Goal: Task Accomplishment & Management: Manage account settings

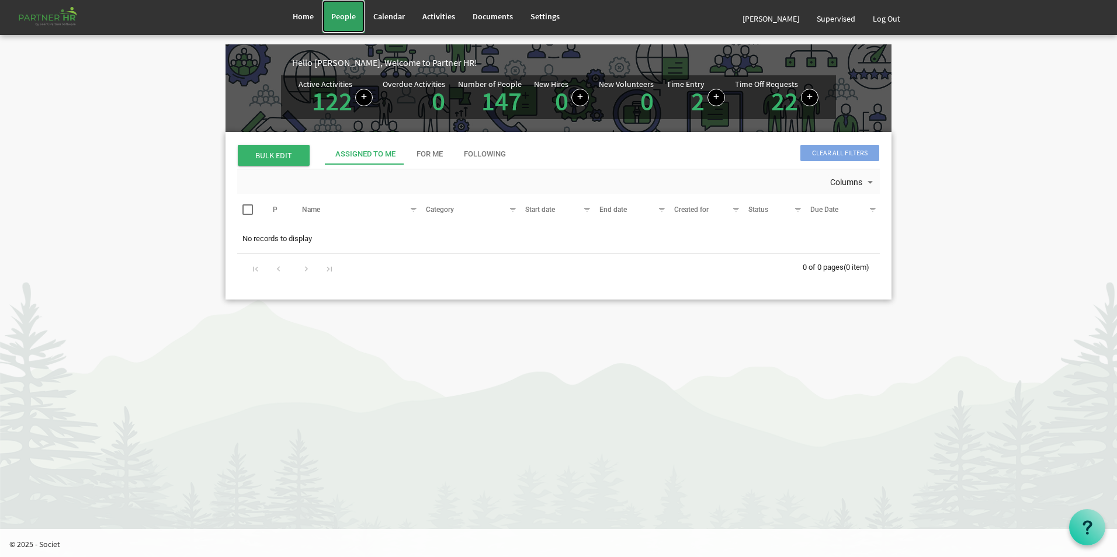
click at [350, 16] on span "People" at bounding box center [343, 16] width 25 height 11
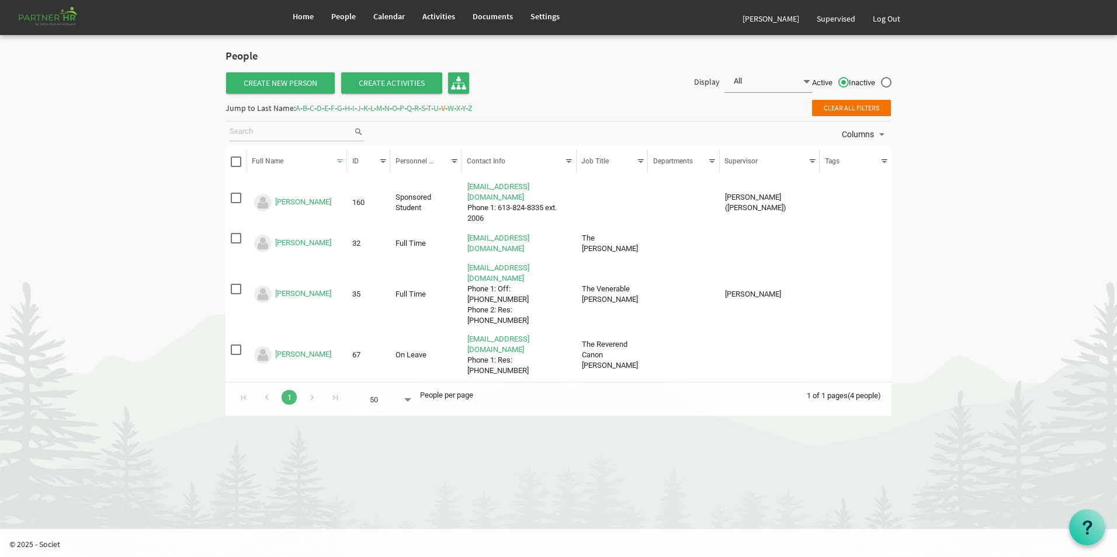
click at [382, 109] on span "M" at bounding box center [379, 108] width 6 height 11
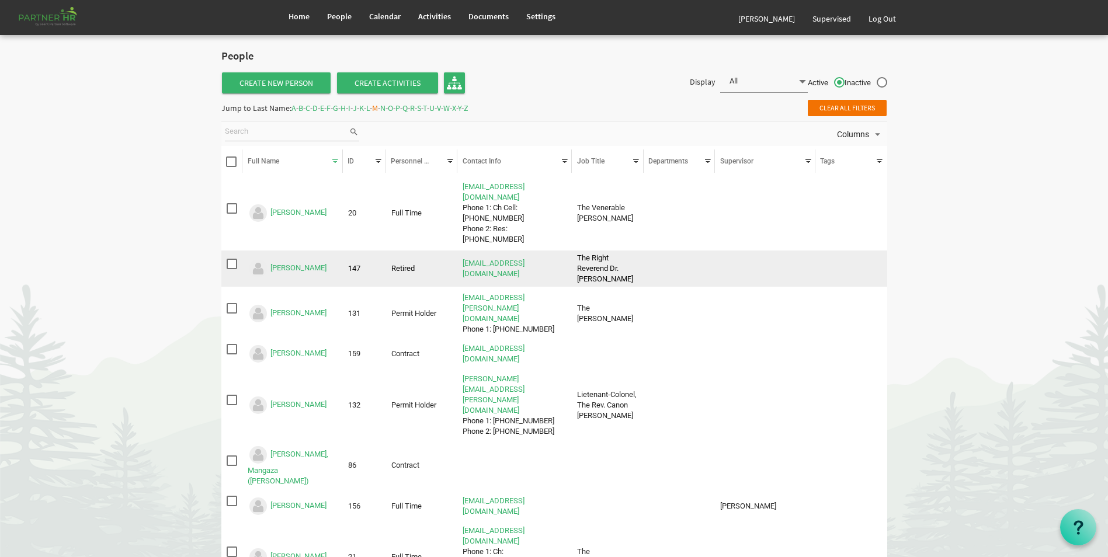
scroll to position [58, 0]
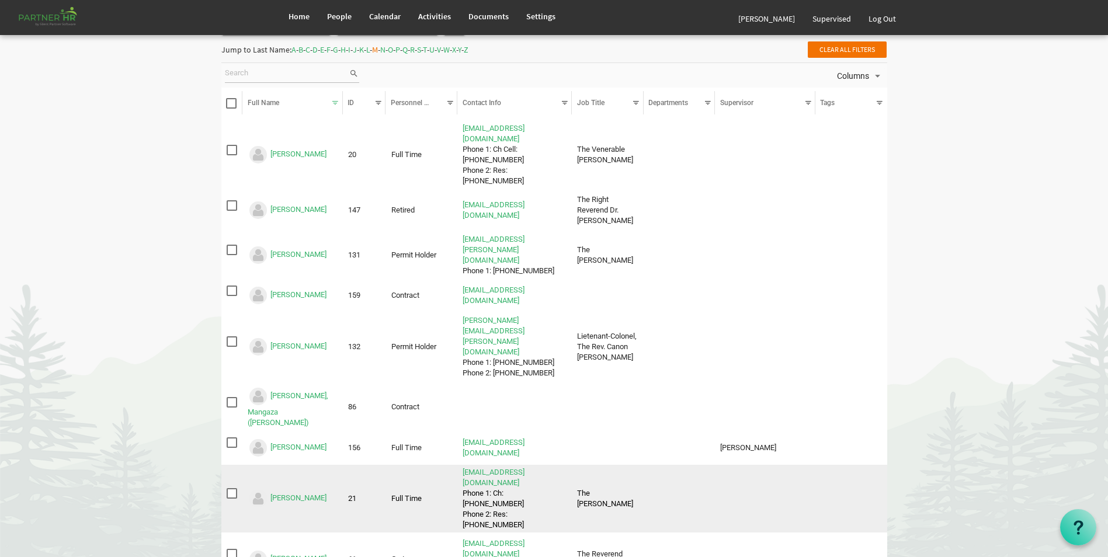
click at [265, 488] on img "Michaelson, Kris is template cell column header Full Name" at bounding box center [258, 498] width 21 height 21
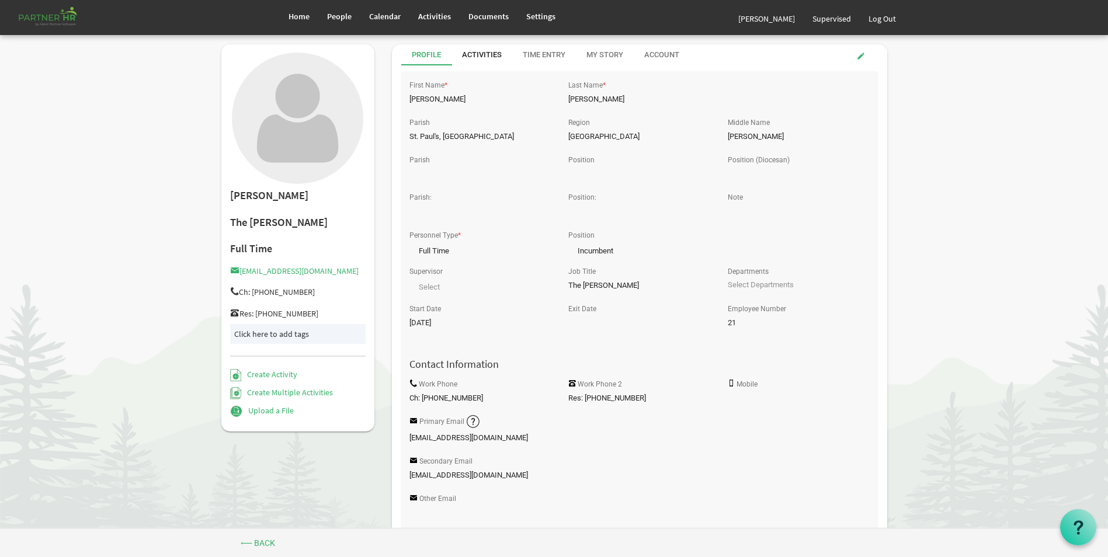
click at [475, 53] on div "Activities" at bounding box center [482, 55] width 40 height 11
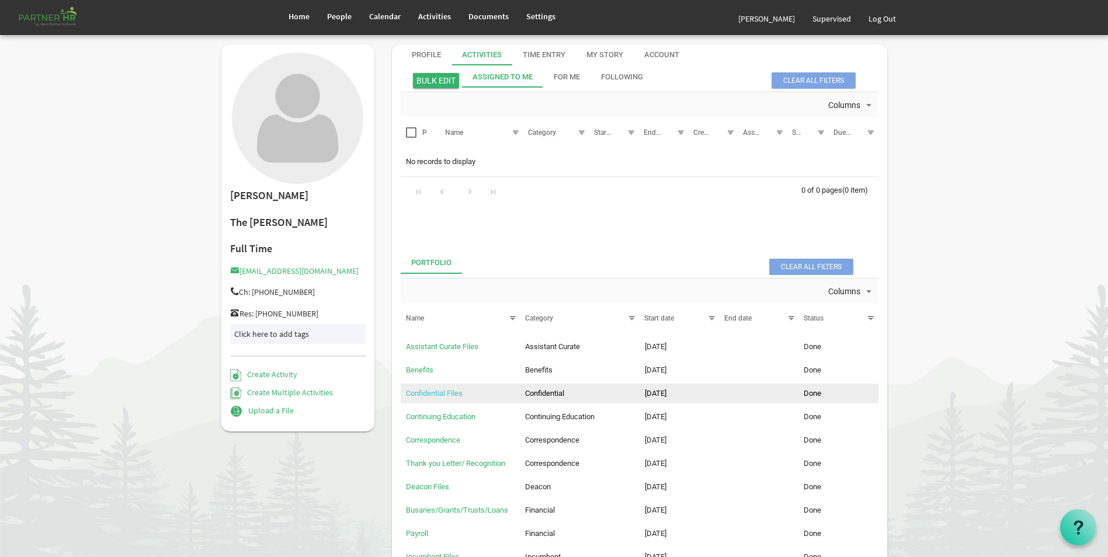
click at [450, 393] on link "Confidential Files" at bounding box center [434, 393] width 57 height 9
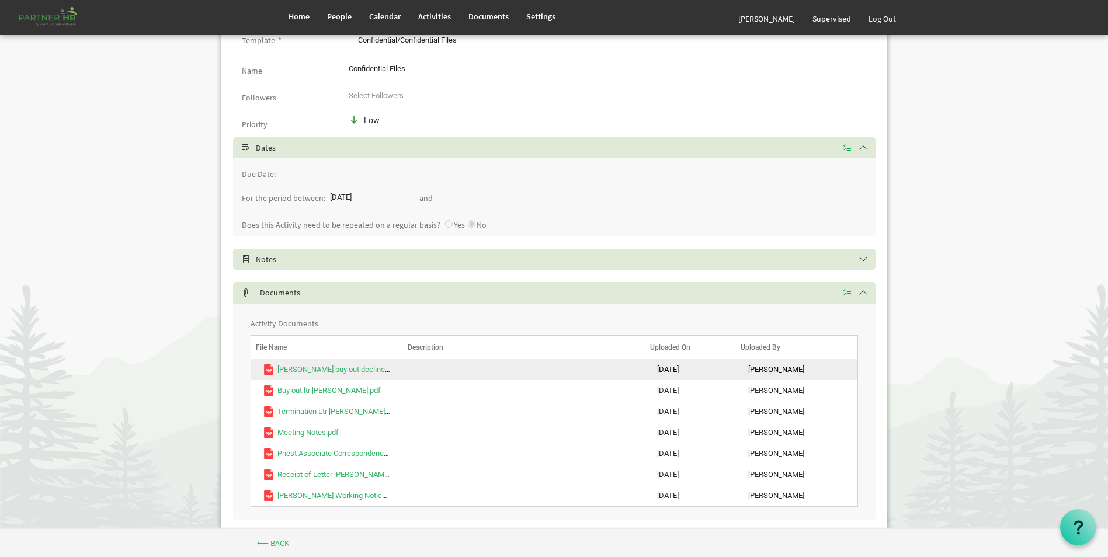
scroll to position [151, 0]
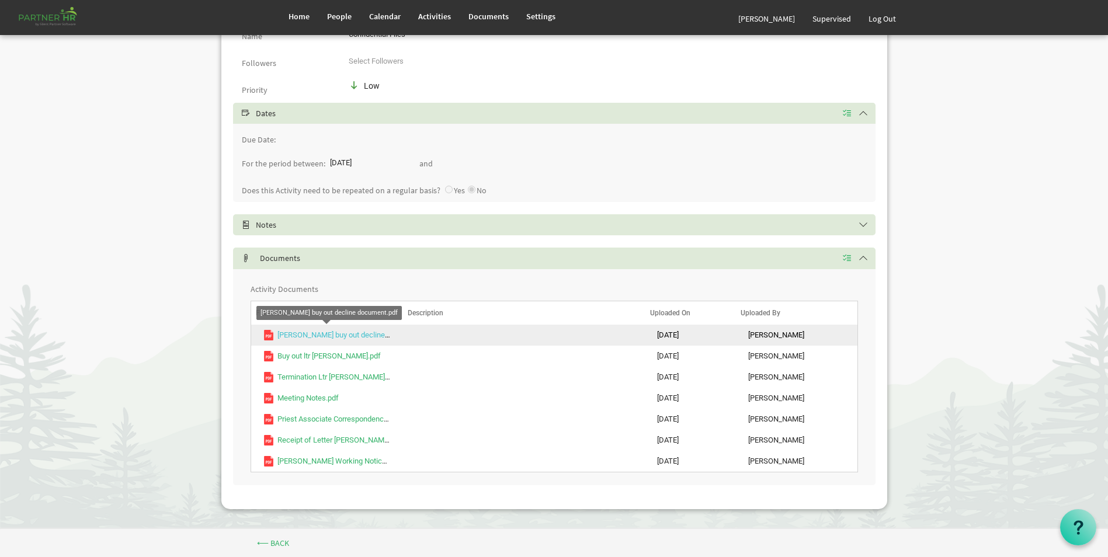
click at [380, 335] on link "Kris Michaelson buy out decline document.pdf" at bounding box center [354, 335] width 155 height 9
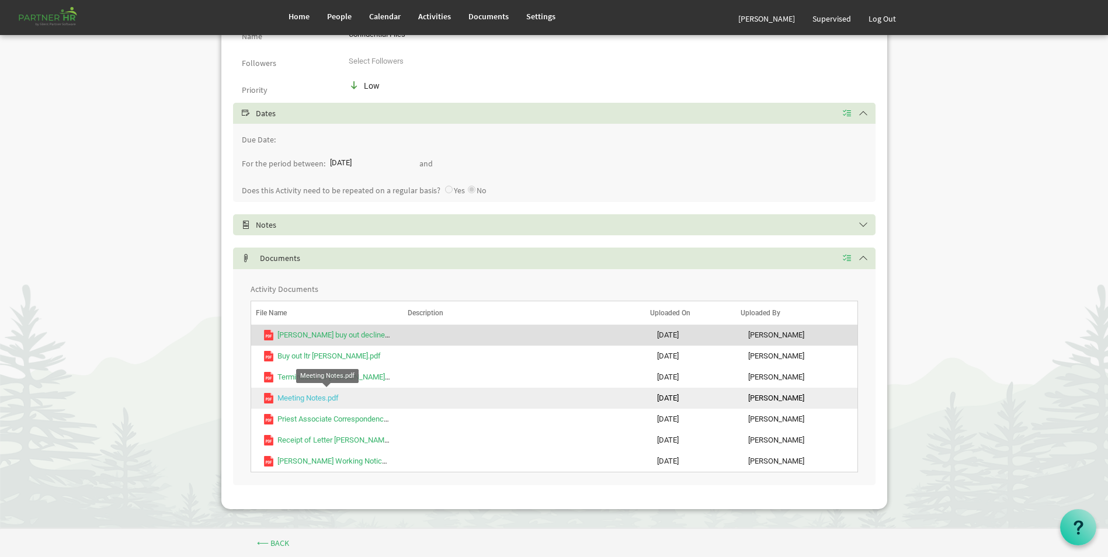
click at [324, 397] on link "Meeting Notes.pdf" at bounding box center [307, 398] width 61 height 9
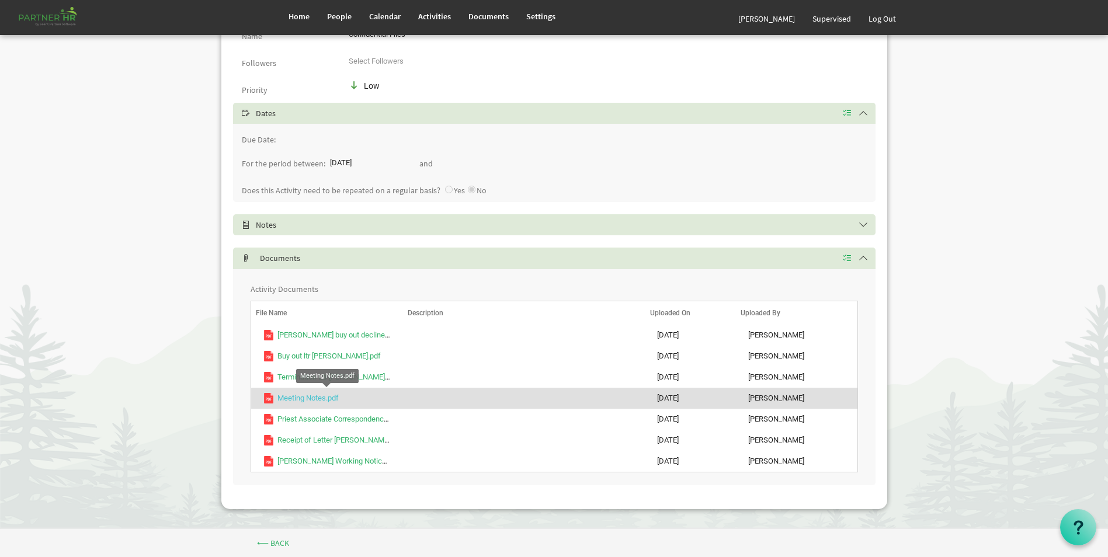
click at [324, 397] on link "Meeting Notes.pdf" at bounding box center [307, 398] width 61 height 9
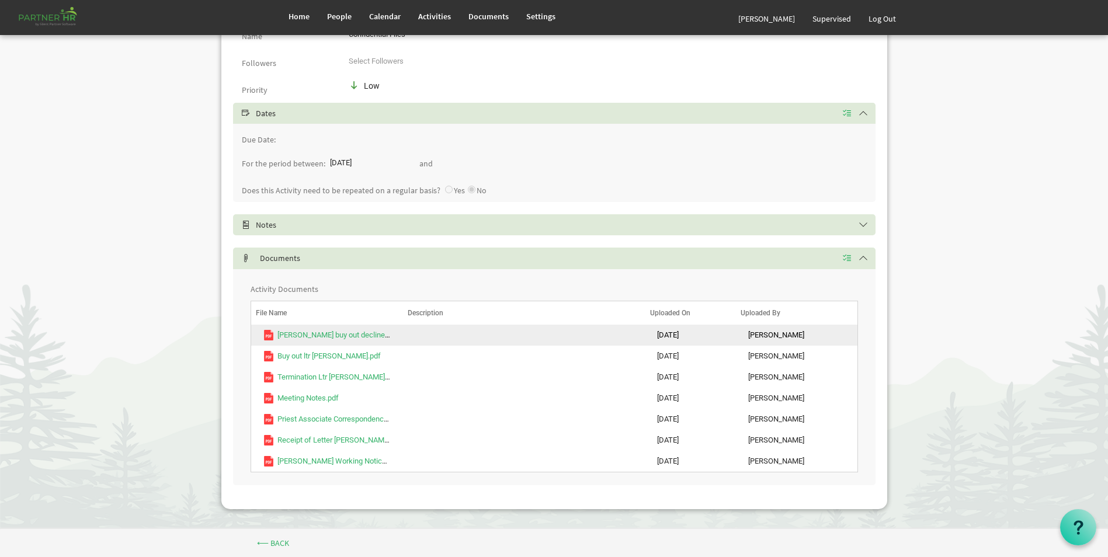
click at [715, 343] on td "7/19/2024" at bounding box center [690, 335] width 91 height 21
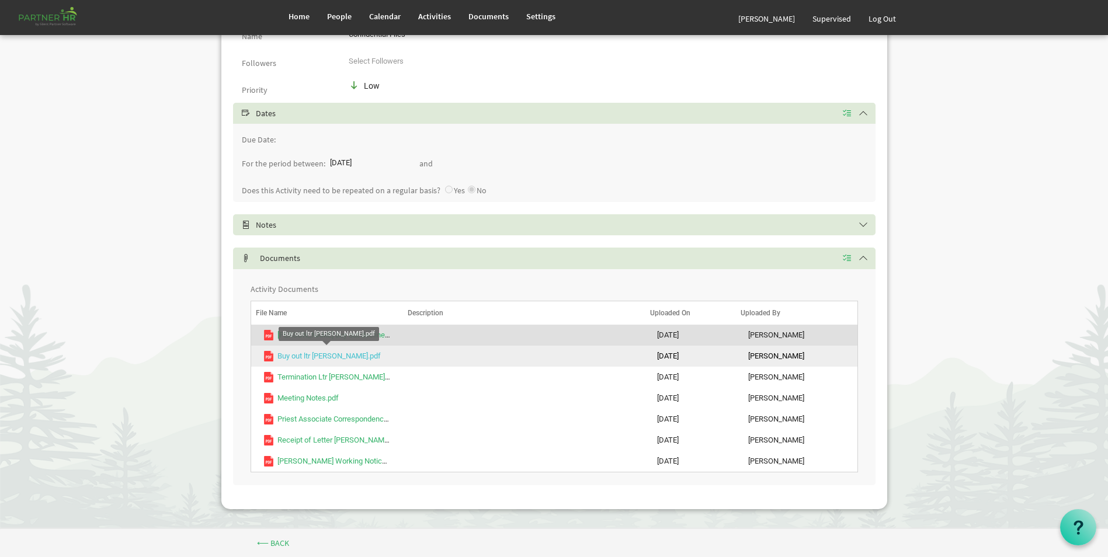
click at [358, 356] on link "Buy out ltr Kris Michaelson.pdf" at bounding box center [328, 356] width 103 height 9
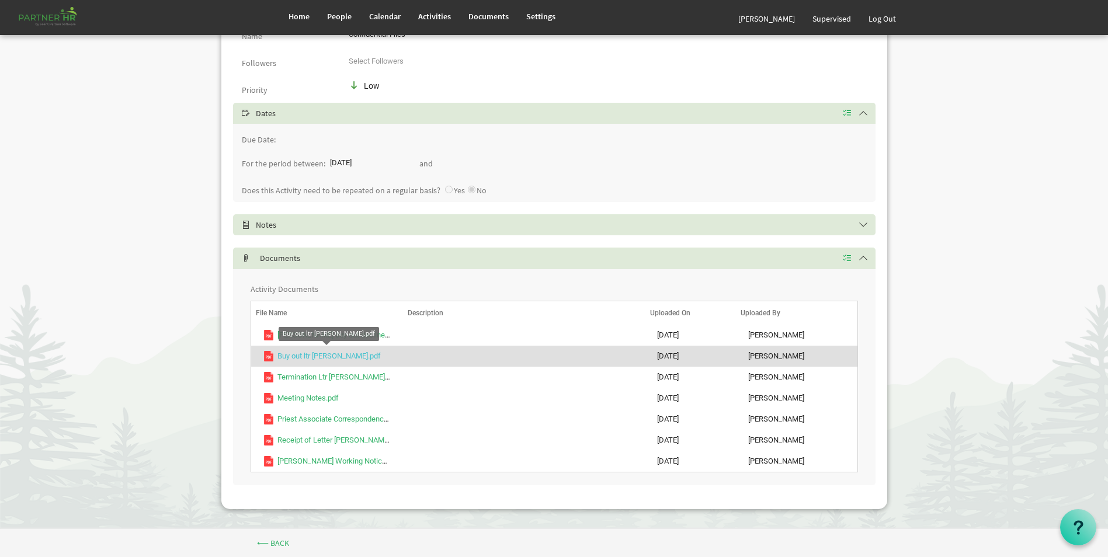
click at [358, 356] on link "Buy out ltr Kris Michaelson.pdf" at bounding box center [328, 356] width 103 height 9
